Goal: Check status: Verify the current state of an ongoing process or item

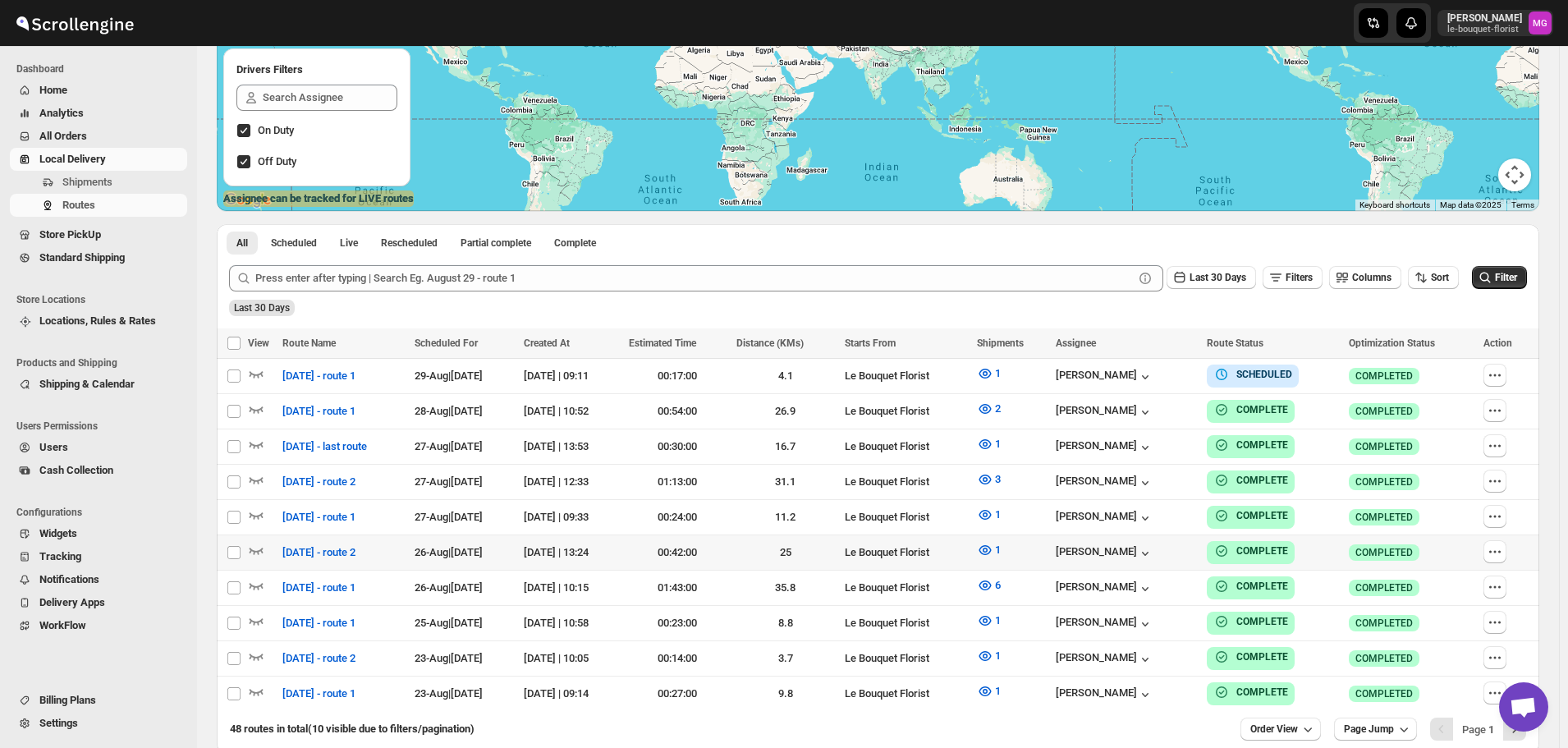
scroll to position [326, 0]
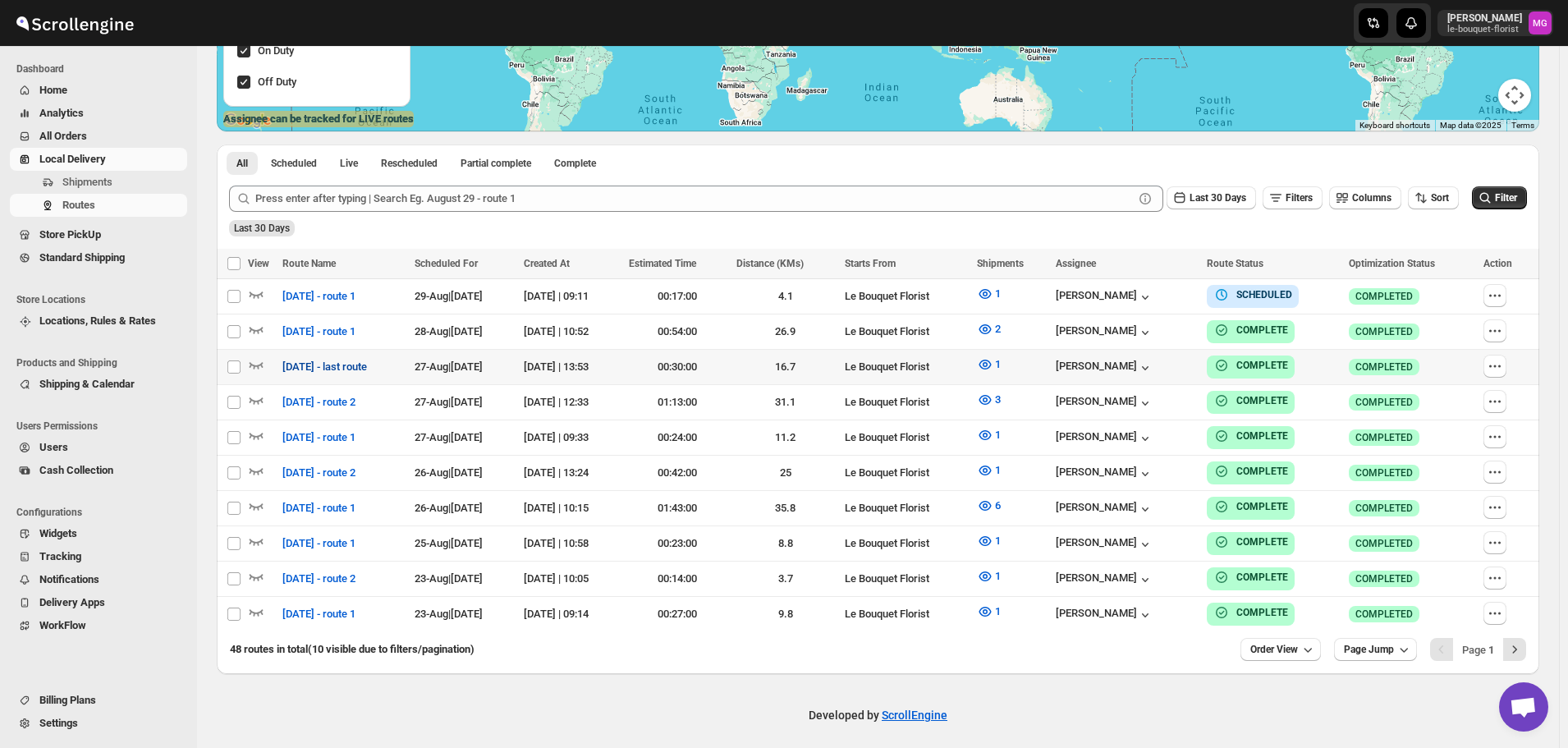
click at [315, 366] on span "[DATE] - last route" at bounding box center [324, 367] width 84 height 17
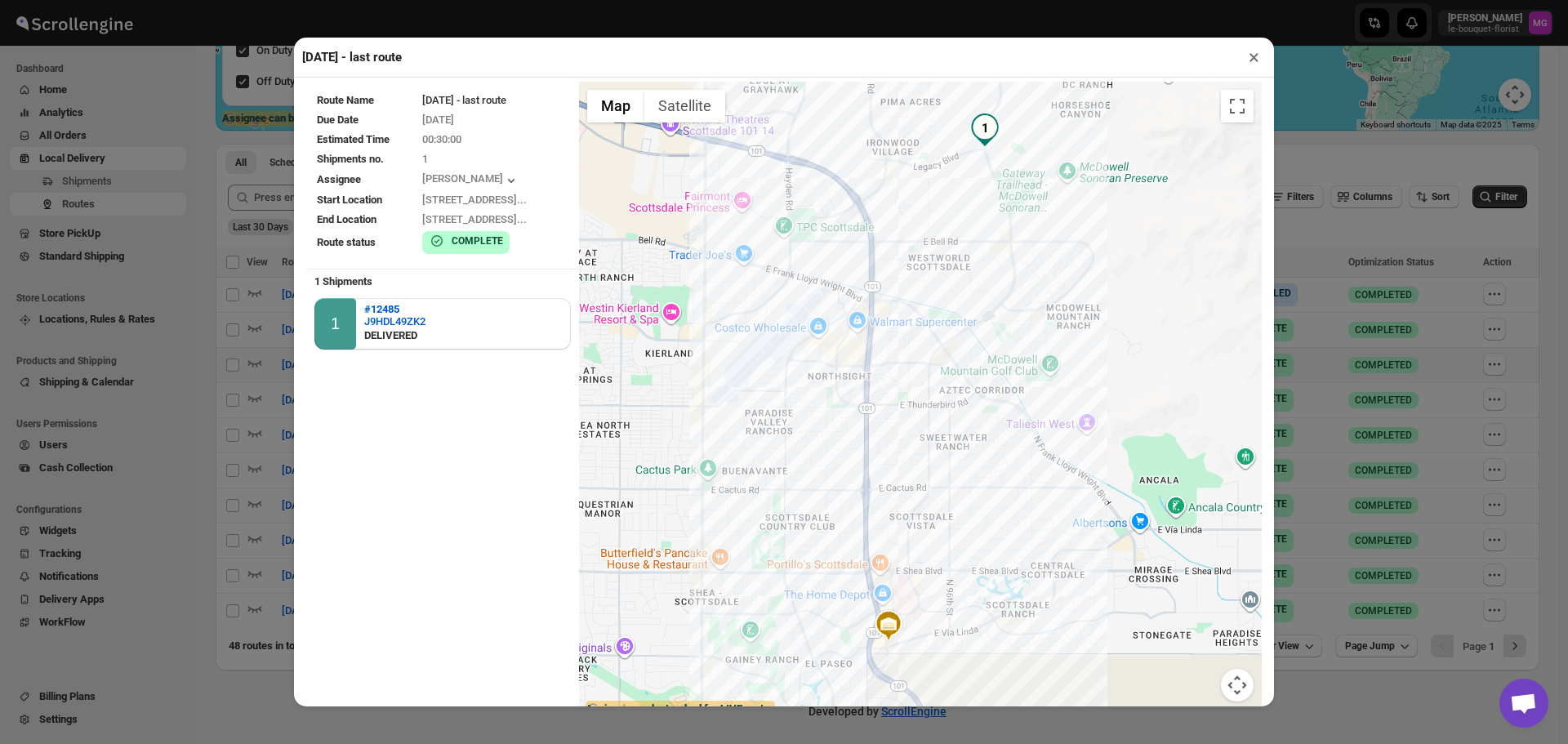
click at [1249, 67] on button "×" at bounding box center [1254, 57] width 23 height 23
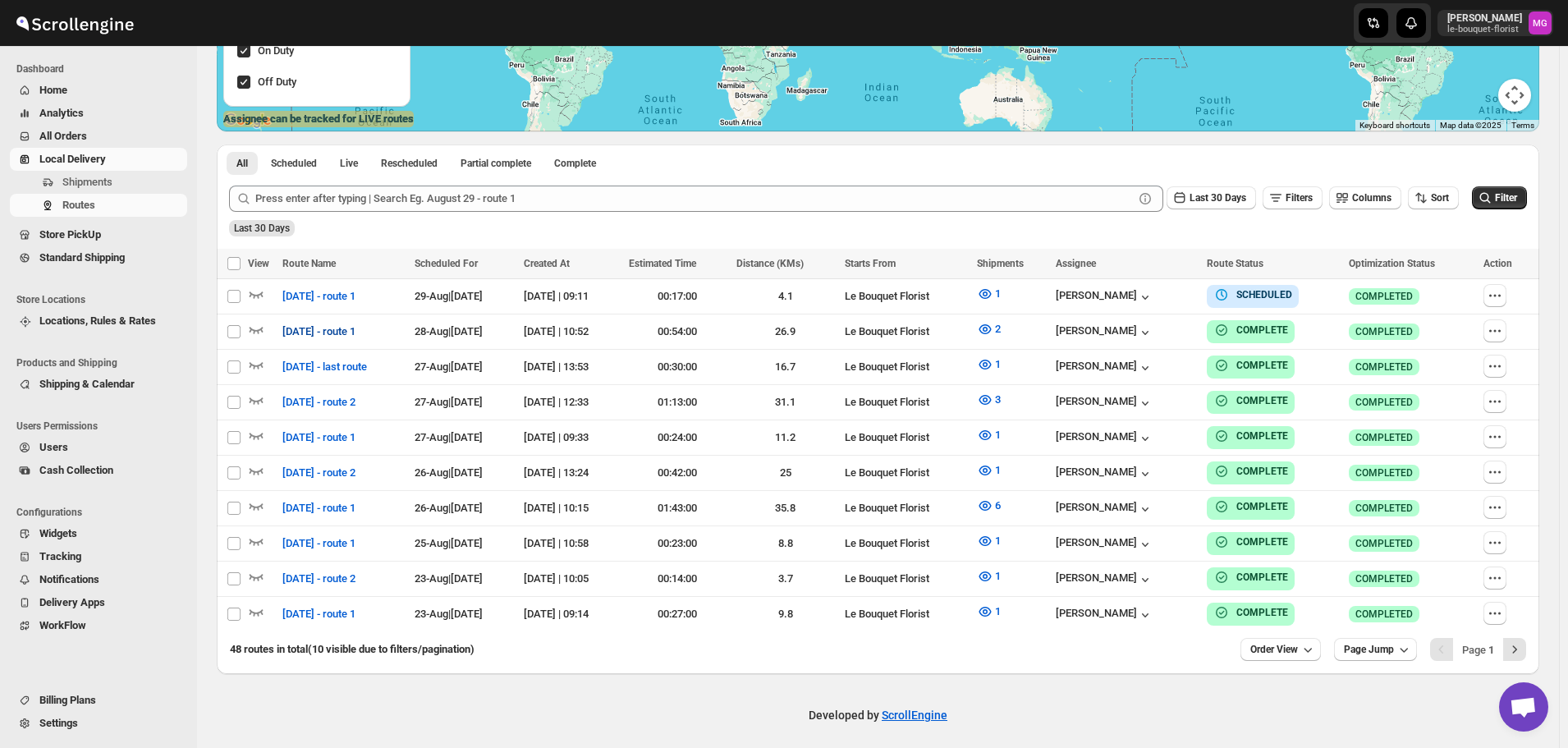
scroll to position [0, 0]
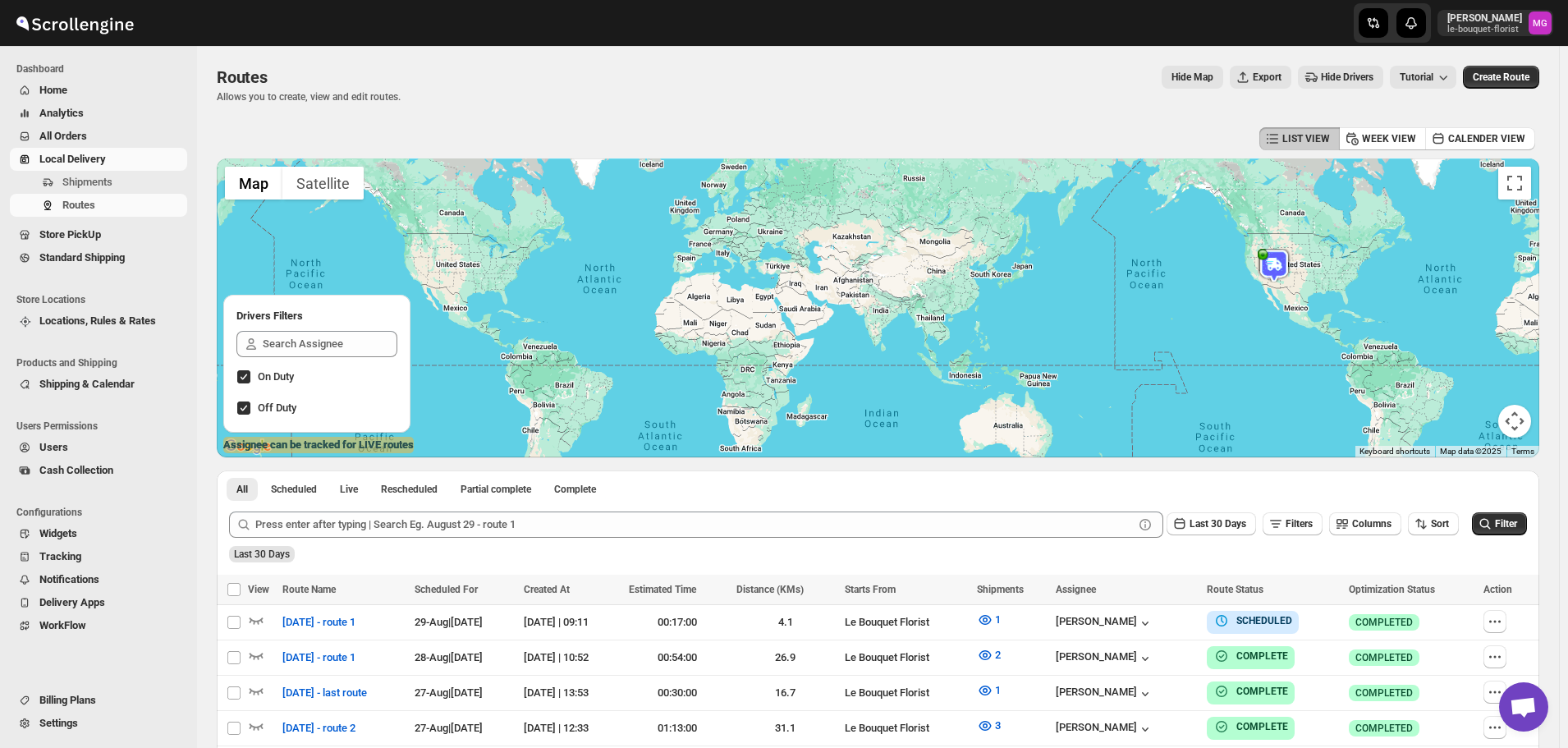
click at [81, 138] on span "All Orders" at bounding box center [63, 136] width 48 height 12
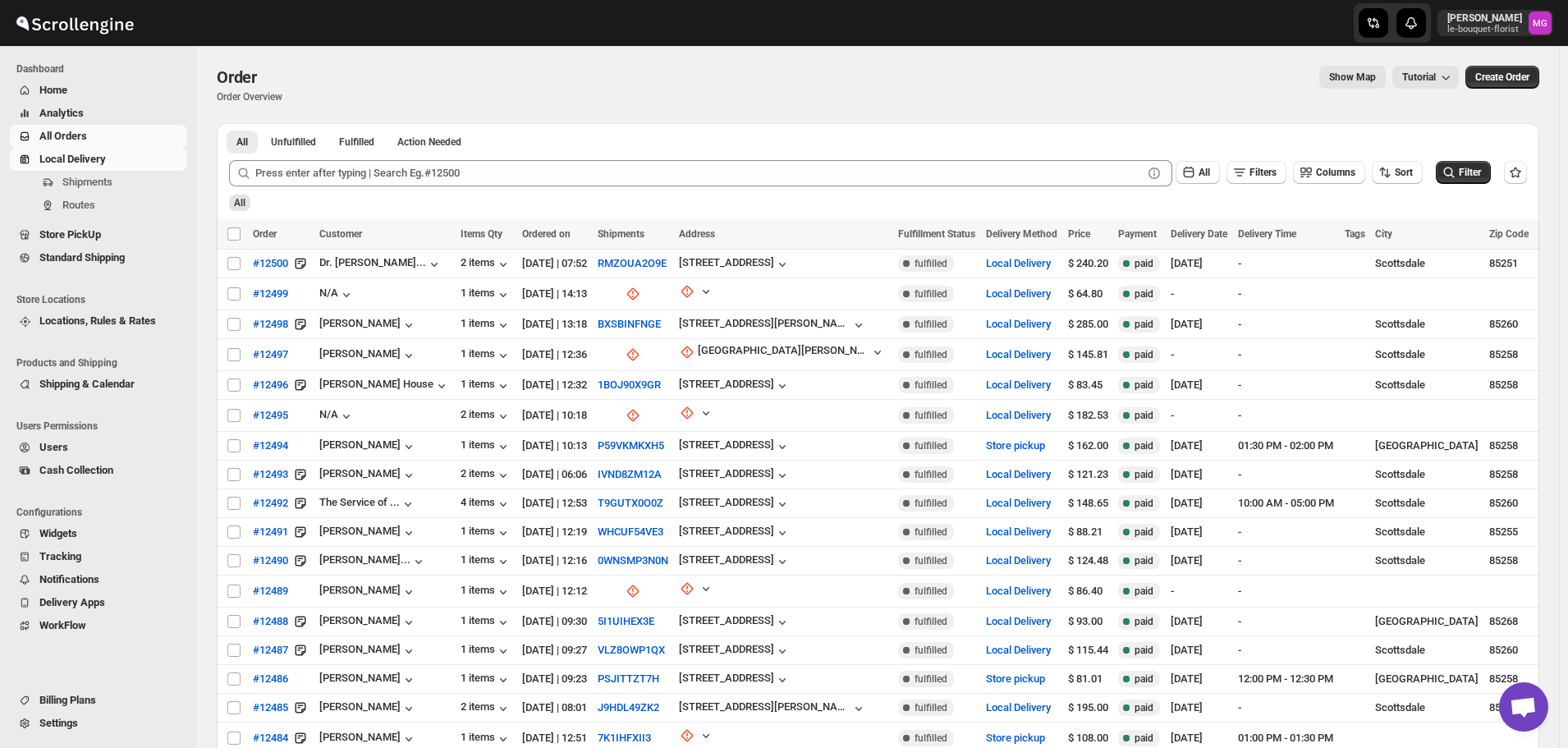
click at [104, 154] on span "Local Delivery" at bounding box center [72, 158] width 66 height 12
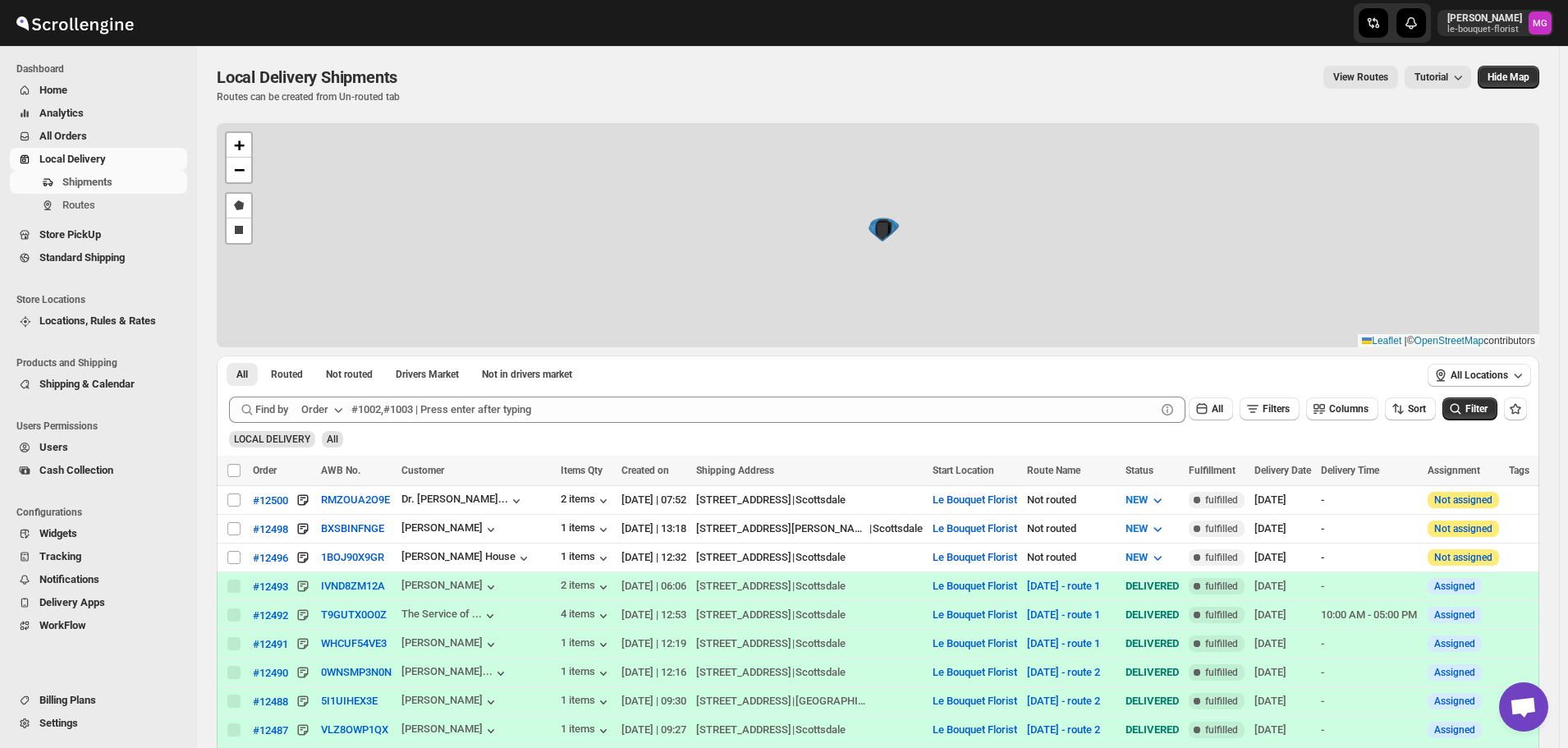
click at [1287, 193] on div "+ − Draw a polygon Draw a rectangle Leaflet | © OpenStreetMap contributors" at bounding box center [878, 234] width 1322 height 224
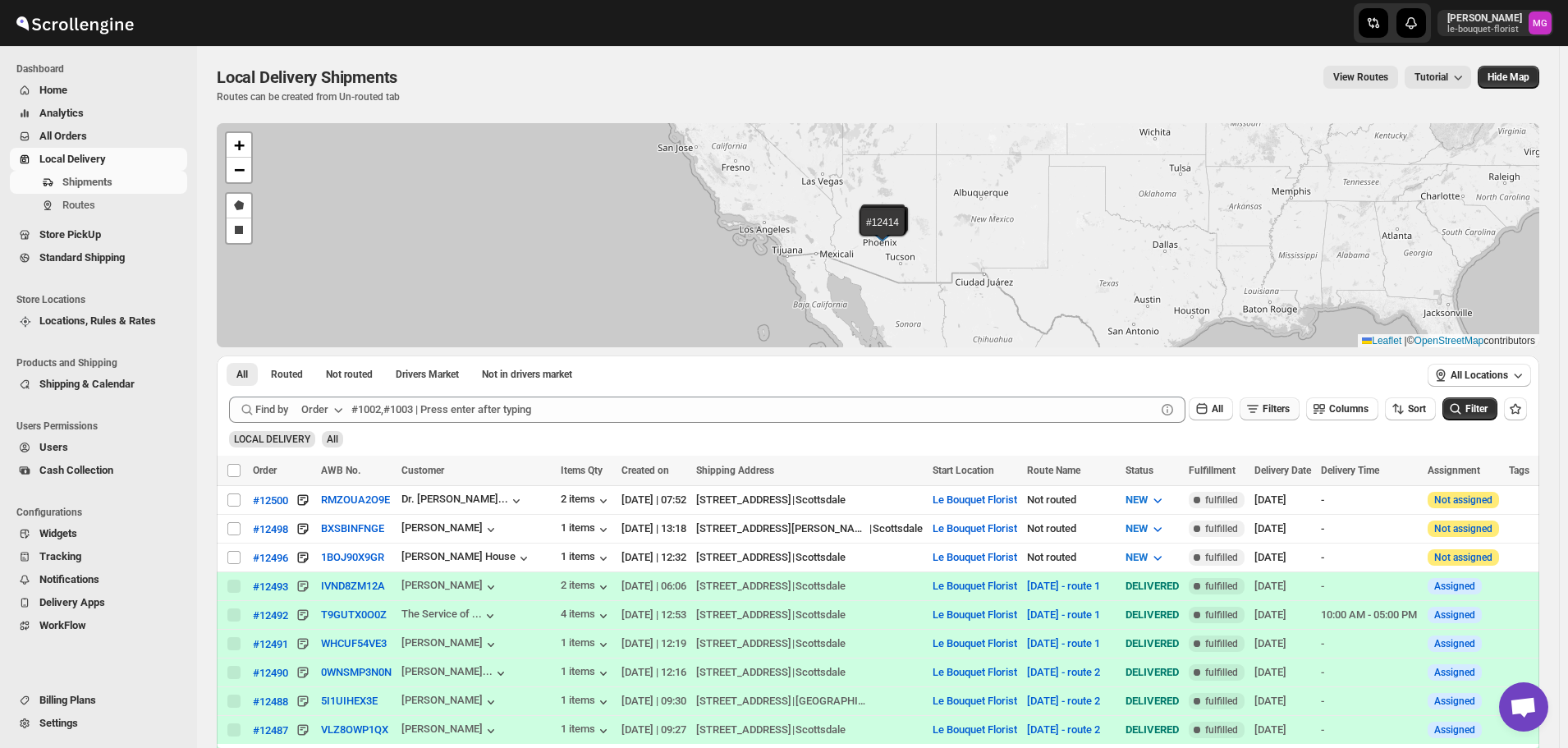
click at [1285, 408] on span "Filters" at bounding box center [1275, 408] width 27 height 11
click at [1284, 472] on span "Add Filter" at bounding box center [1282, 474] width 43 height 13
click at [1218, 479] on button "Select" at bounding box center [1187, 475] width 123 height 23
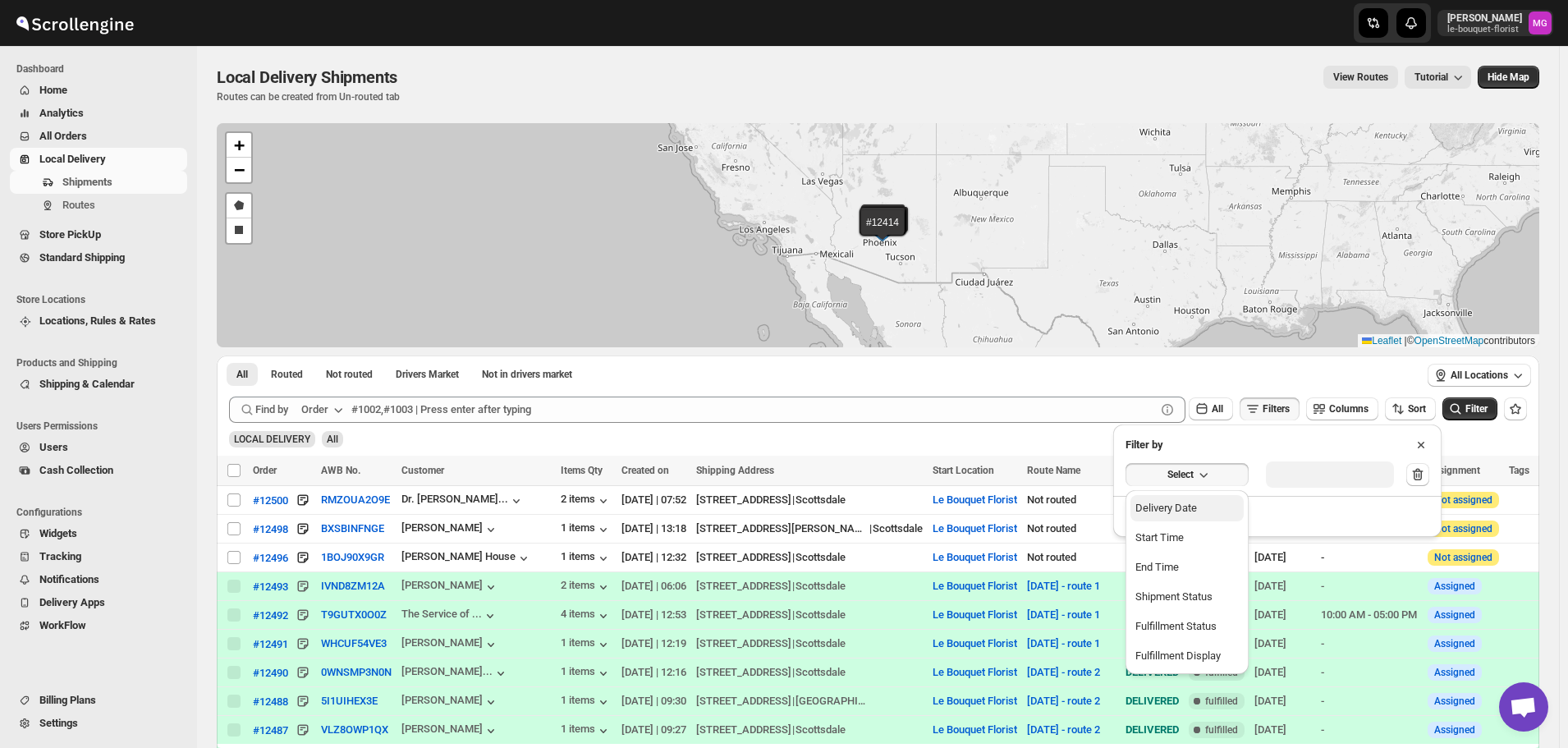
click at [1208, 520] on button "Delivery Date" at bounding box center [1187, 509] width 113 height 26
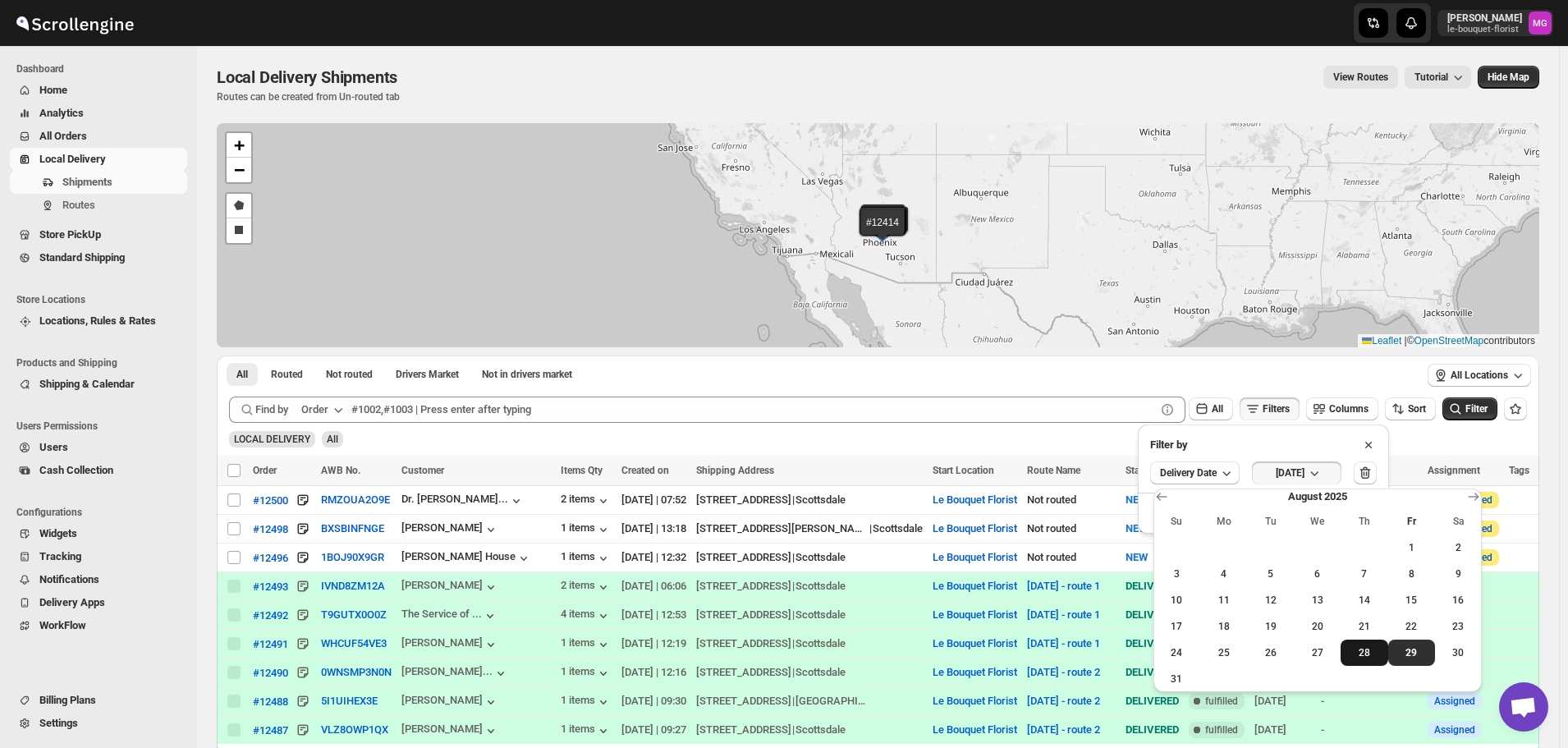
click at [1368, 642] on button "28" at bounding box center [1364, 653] width 47 height 26
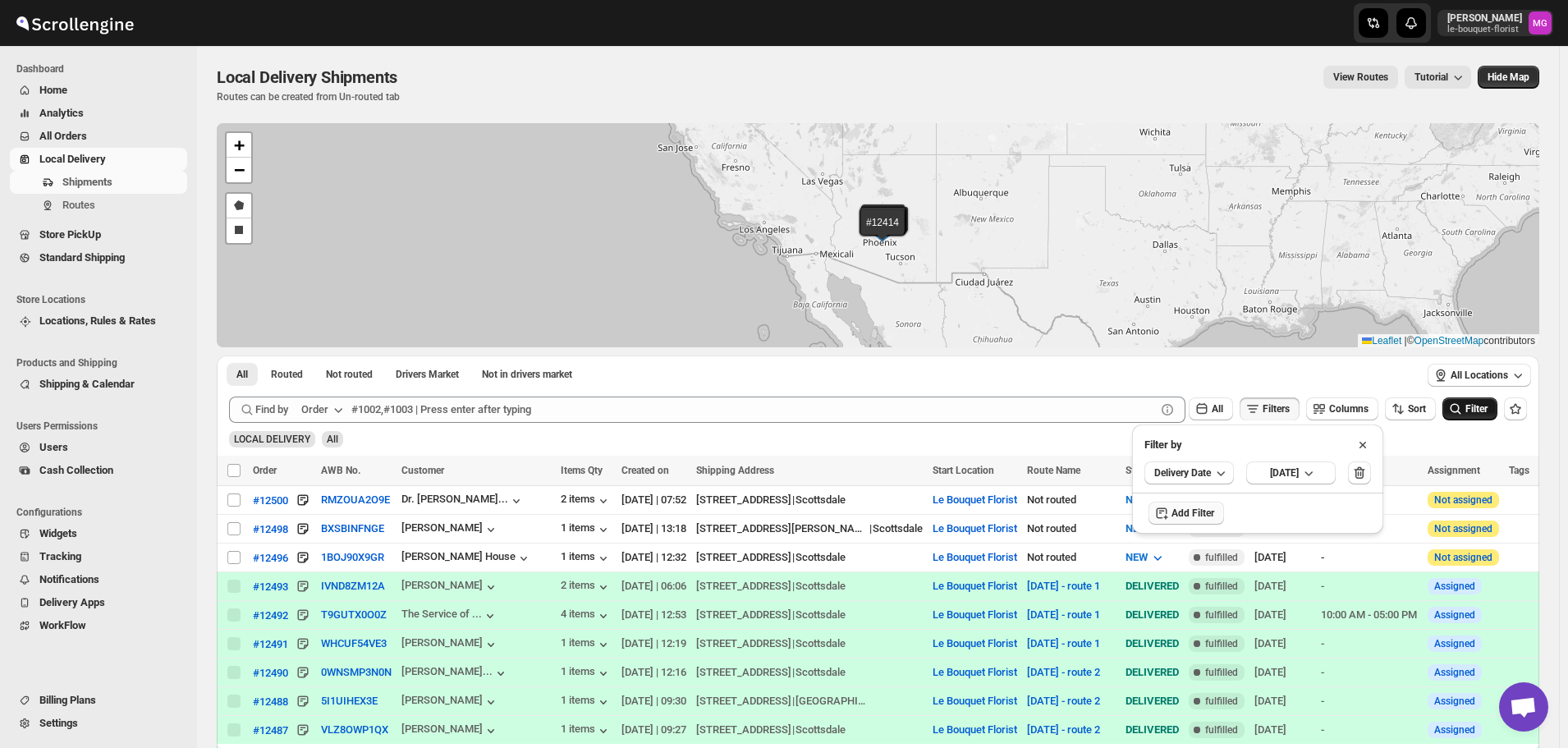
click at [1496, 416] on button "Filter" at bounding box center [1470, 408] width 55 height 23
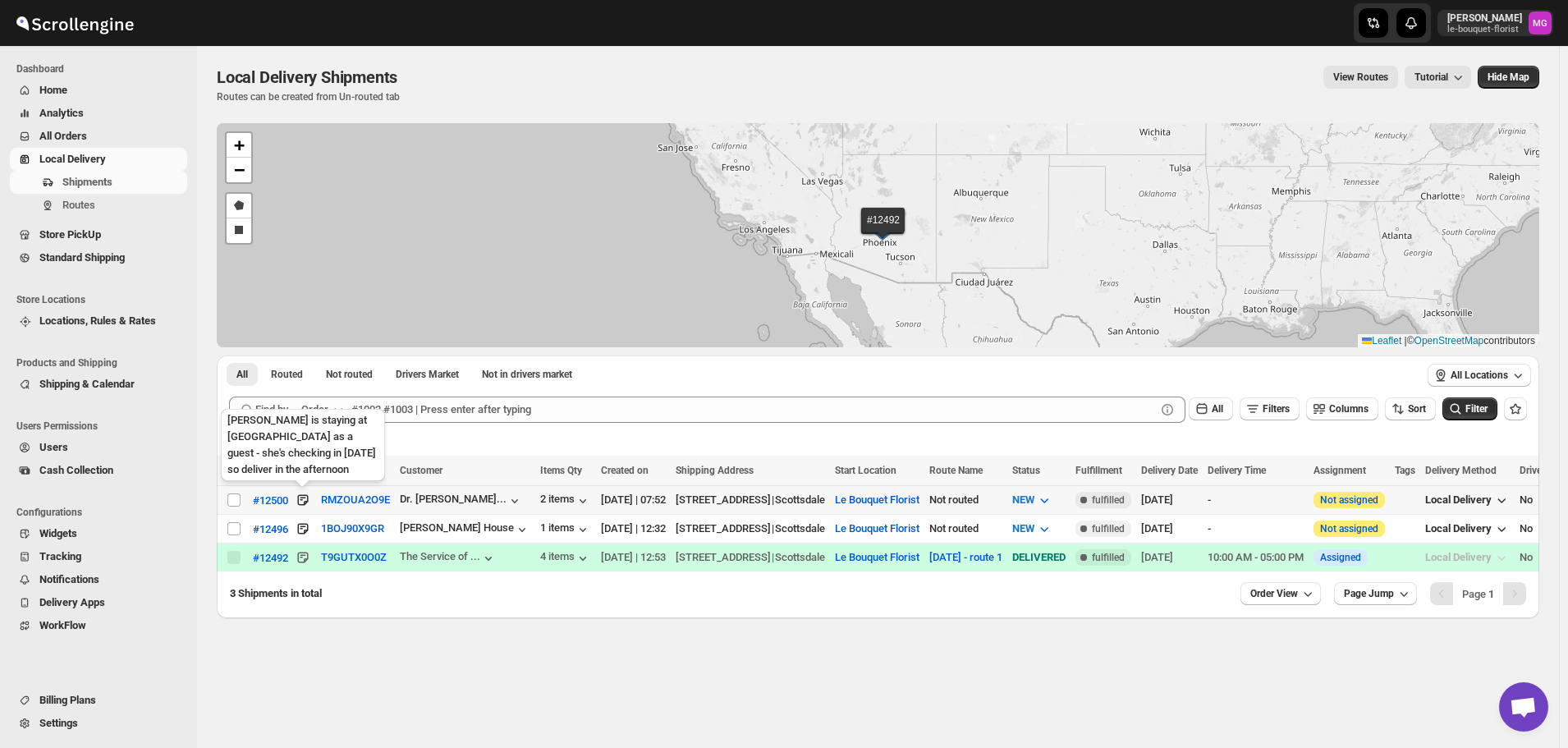
click at [309, 497] on icon at bounding box center [303, 500] width 17 height 17
click at [548, 685] on div "Local Delivery Shipments. This page is ready Local Delivery Shipments Routes ca…" at bounding box center [878, 397] width 1362 height 702
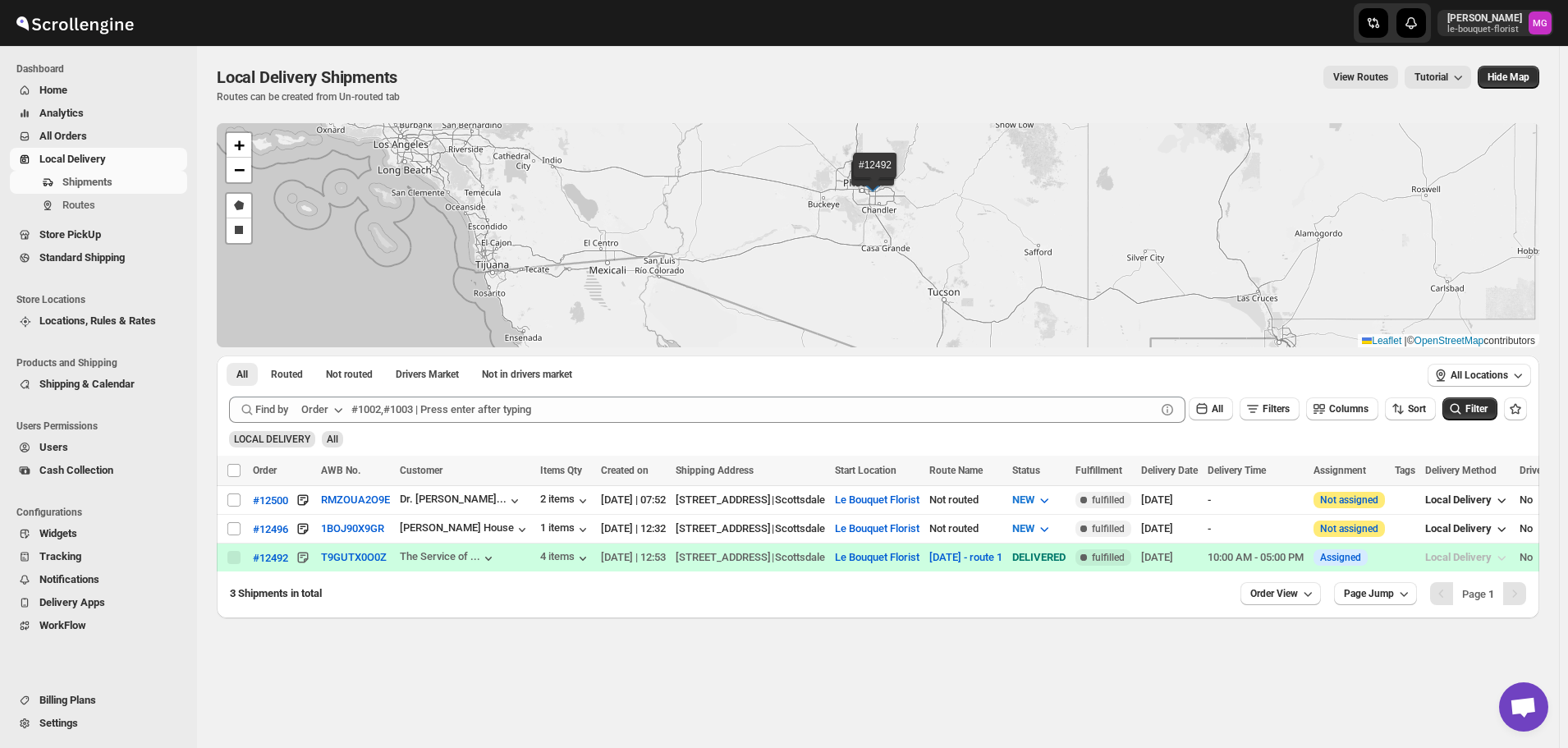
drag, startPoint x: 910, startPoint y: 213, endPoint x: 908, endPoint y: 233, distance: 20.1
click at [908, 233] on div "#12500 #12496 #12492 + − Draw a polygon Draw a rectangle Leaflet | © OpenStreet…" at bounding box center [878, 234] width 1322 height 224
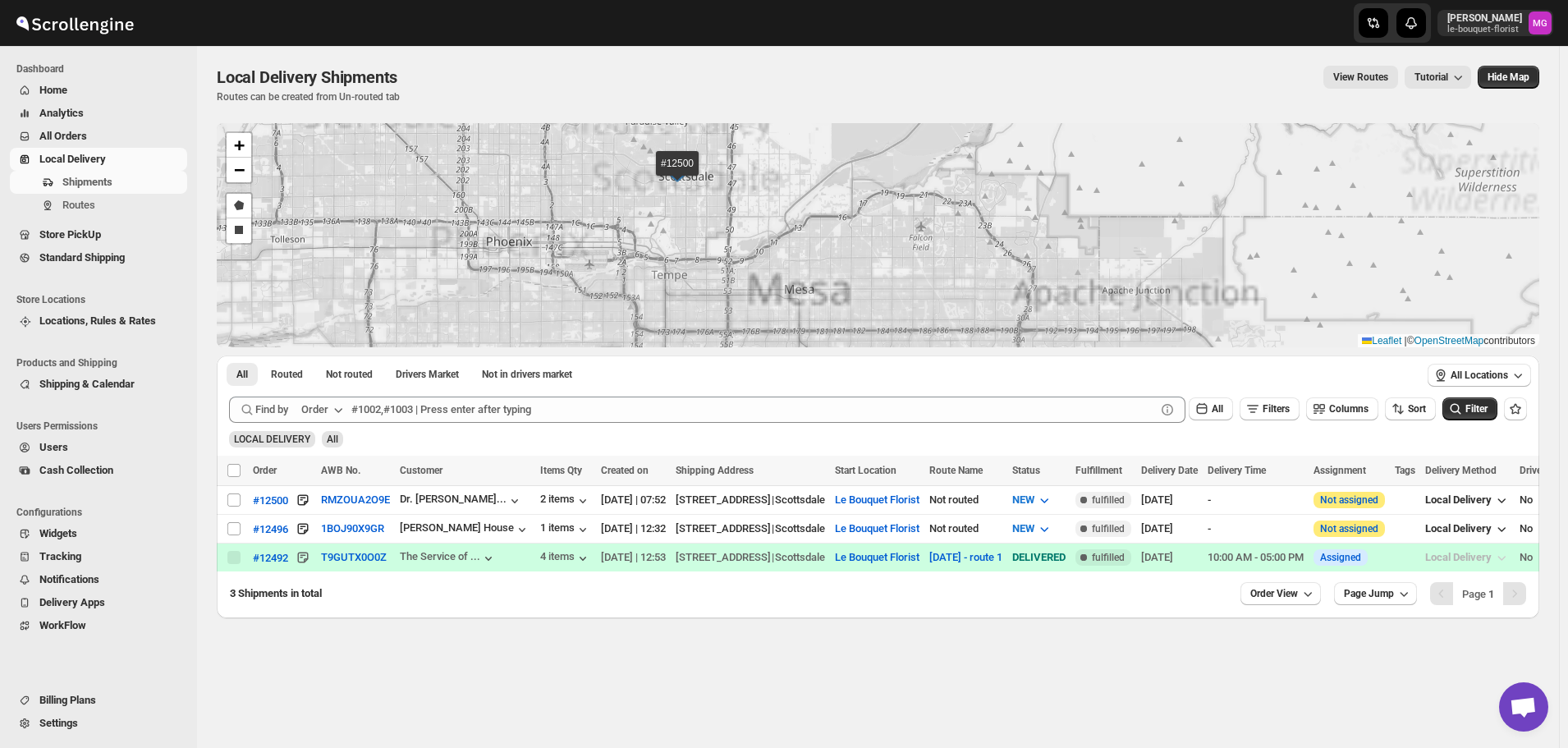
drag, startPoint x: 907, startPoint y: 273, endPoint x: 932, endPoint y: 347, distance: 78.1
click at [944, 365] on div "#12500 #12496 #12492 + − Draw a polygon Draw a rectangle Leaflet | © OpenStreet…" at bounding box center [878, 370] width 1322 height 495
